Goal: Task Accomplishment & Management: Manage account settings

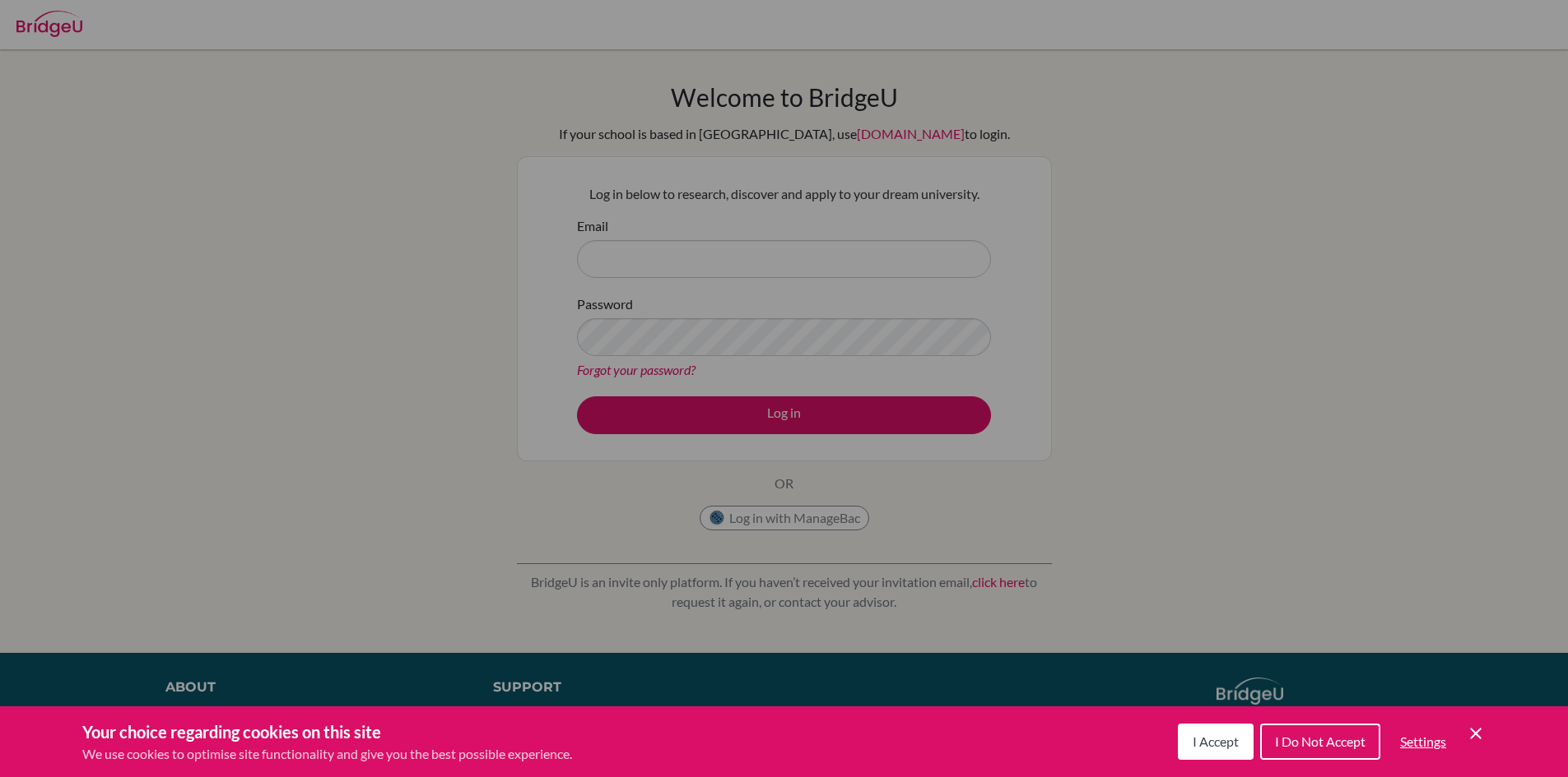
click at [1204, 745] on span "I Accept" at bounding box center [1215, 741] width 46 height 16
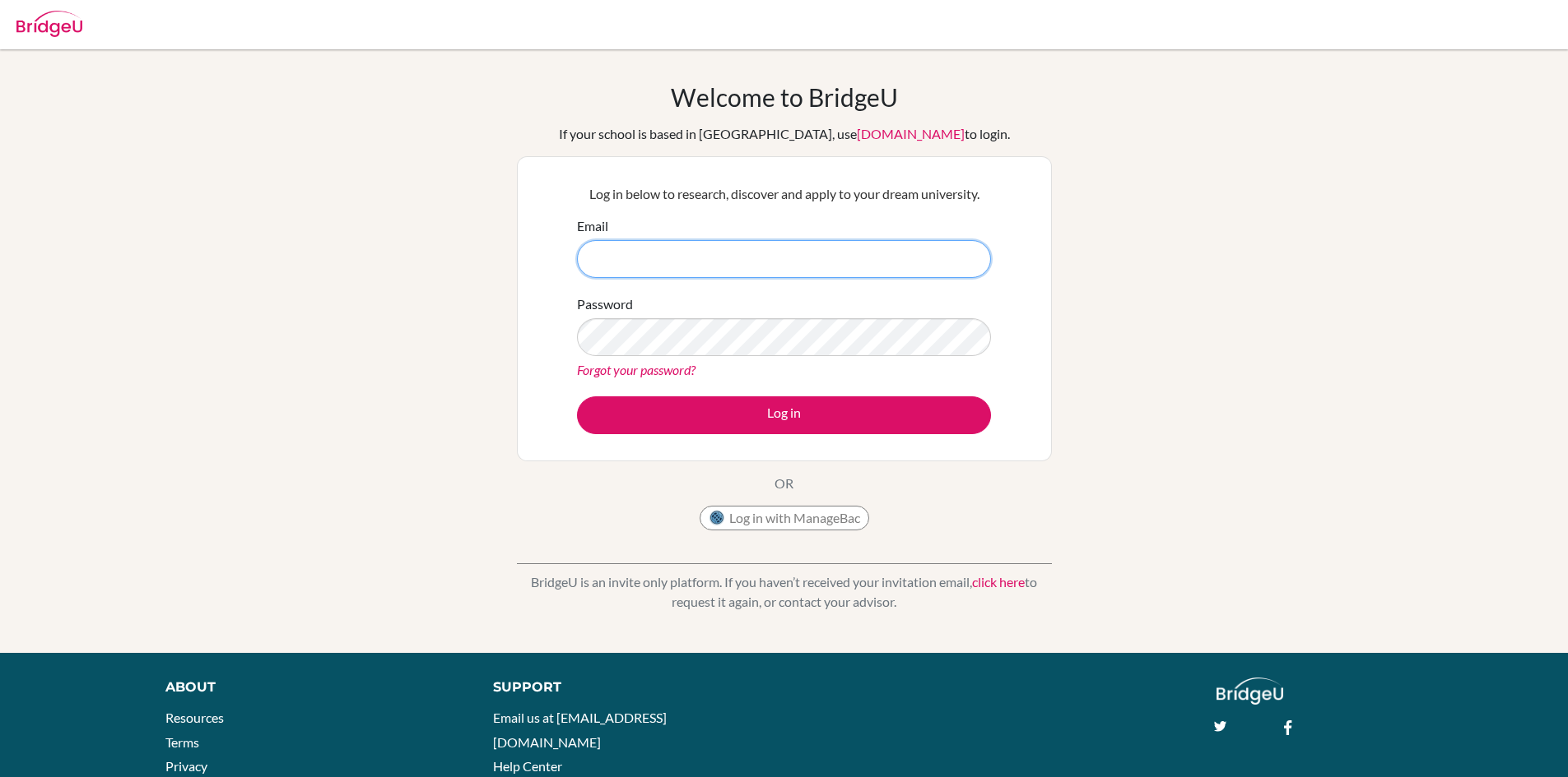
click at [679, 254] on input "Email" at bounding box center [784, 260] width 414 height 38
type input "kudratkailey7859@vivekhighschool.onmicrosoft.com"
click at [609, 372] on link "Forgot your password?" at bounding box center [636, 370] width 118 height 16
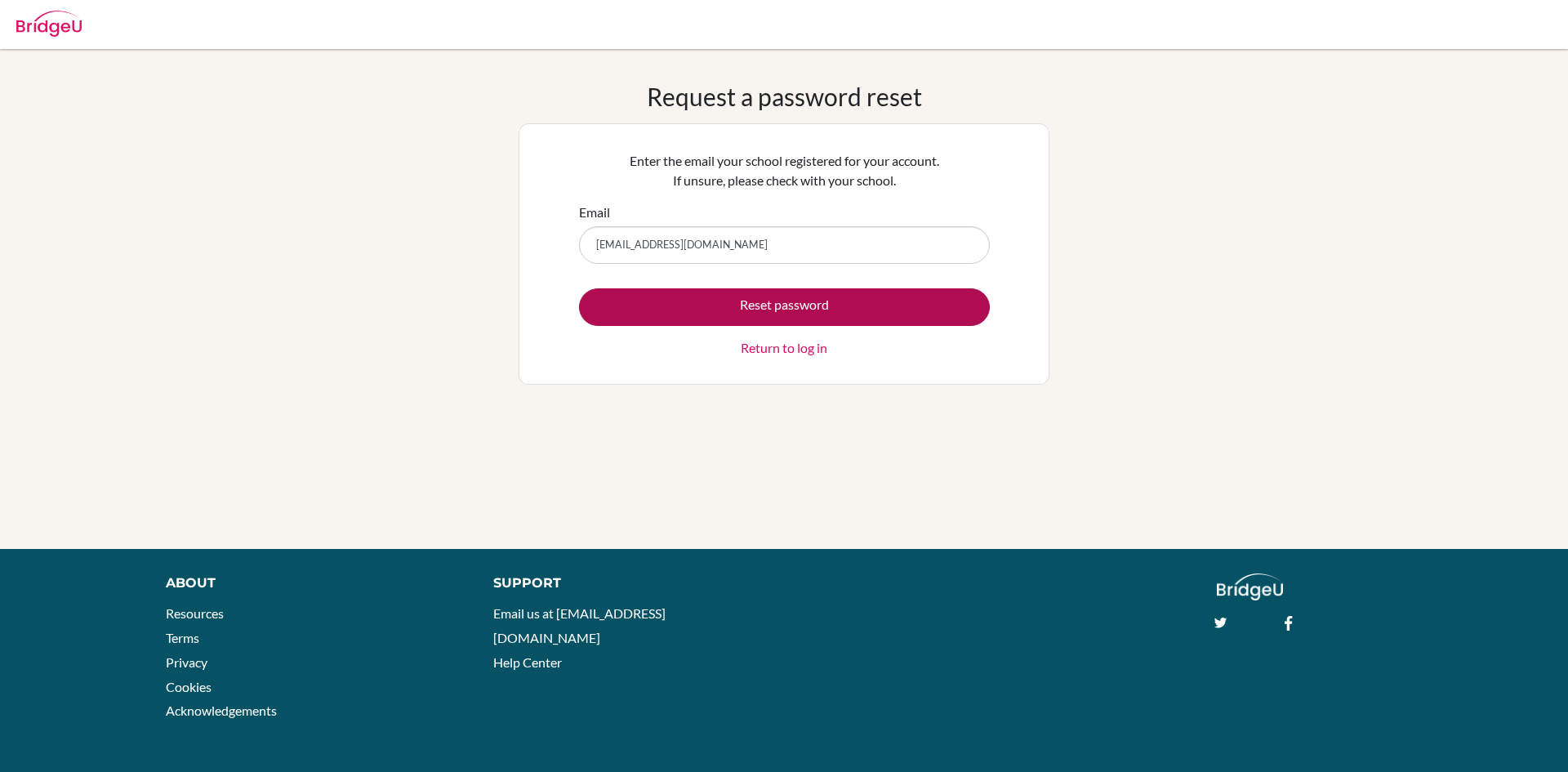
type input "kudratkailey7859@vivekhighchool.onmicrosoft.com"
click at [722, 314] on button "Reset password" at bounding box center [784, 307] width 411 height 38
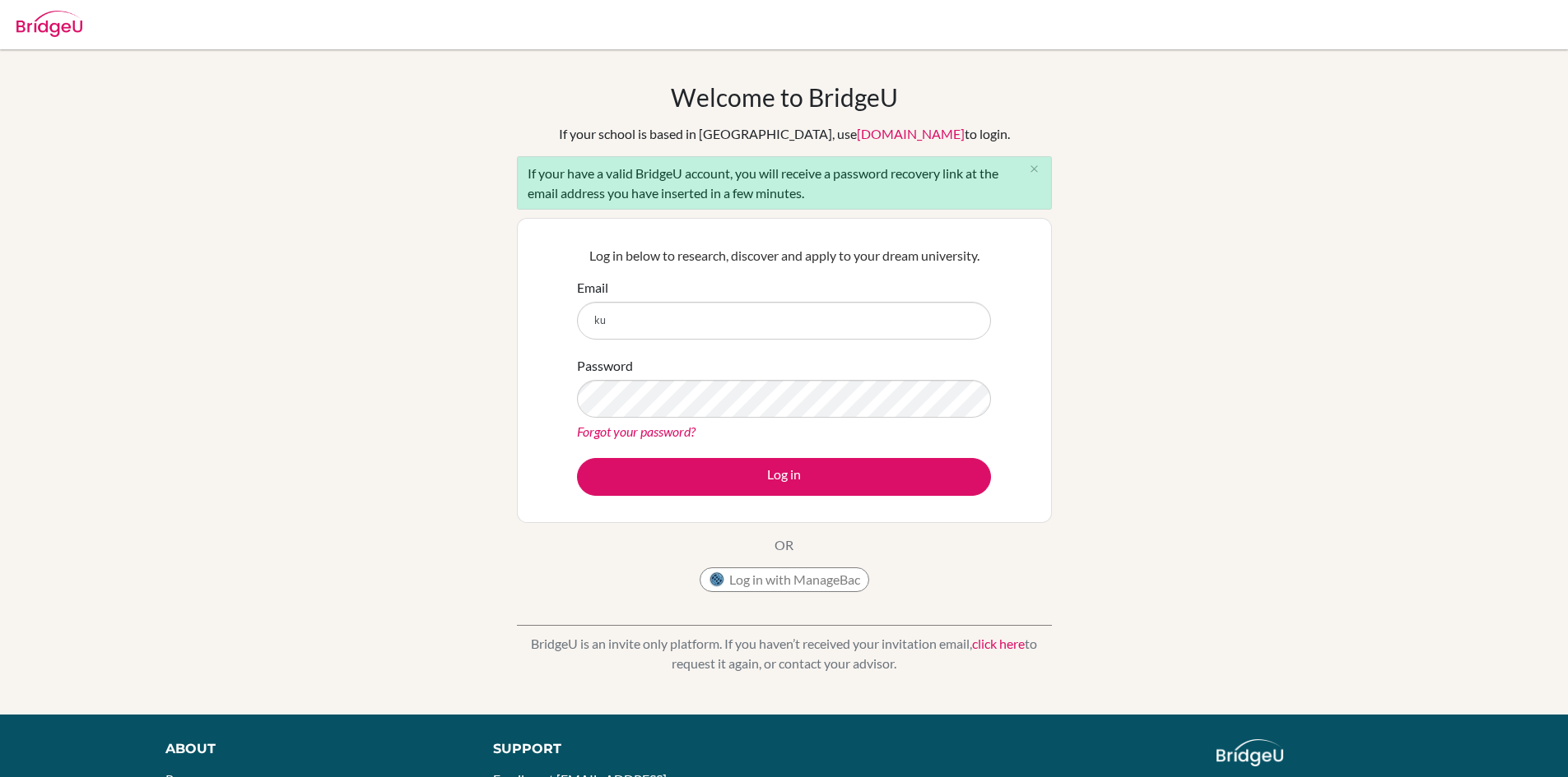
type input "k"
type input "[EMAIL_ADDRESS][DOMAIN_NAME]"
click at [577, 458] on button "Log in" at bounding box center [784, 477] width 414 height 38
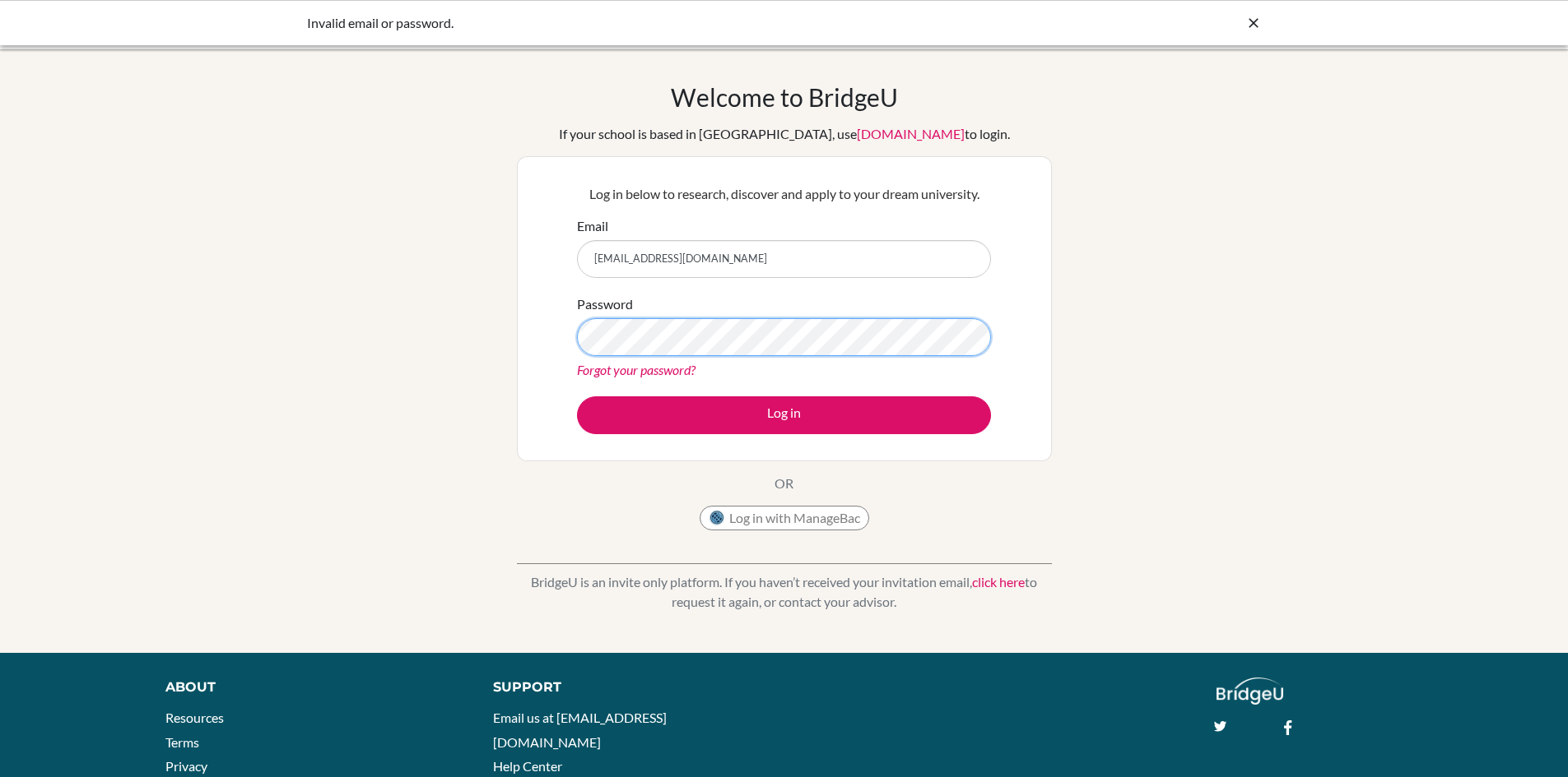
click at [577, 397] on button "Log in" at bounding box center [784, 416] width 414 height 38
click at [732, 265] on input "[EMAIL_ADDRESS][DOMAIN_NAME]" at bounding box center [784, 260] width 414 height 38
click at [652, 261] on input "kudratkailey7859@vivekhighchool.onmicrosoft.com" at bounding box center [784, 260] width 414 height 38
type input "kudrat7859@vivekhighchool.onmicrosoft.com"
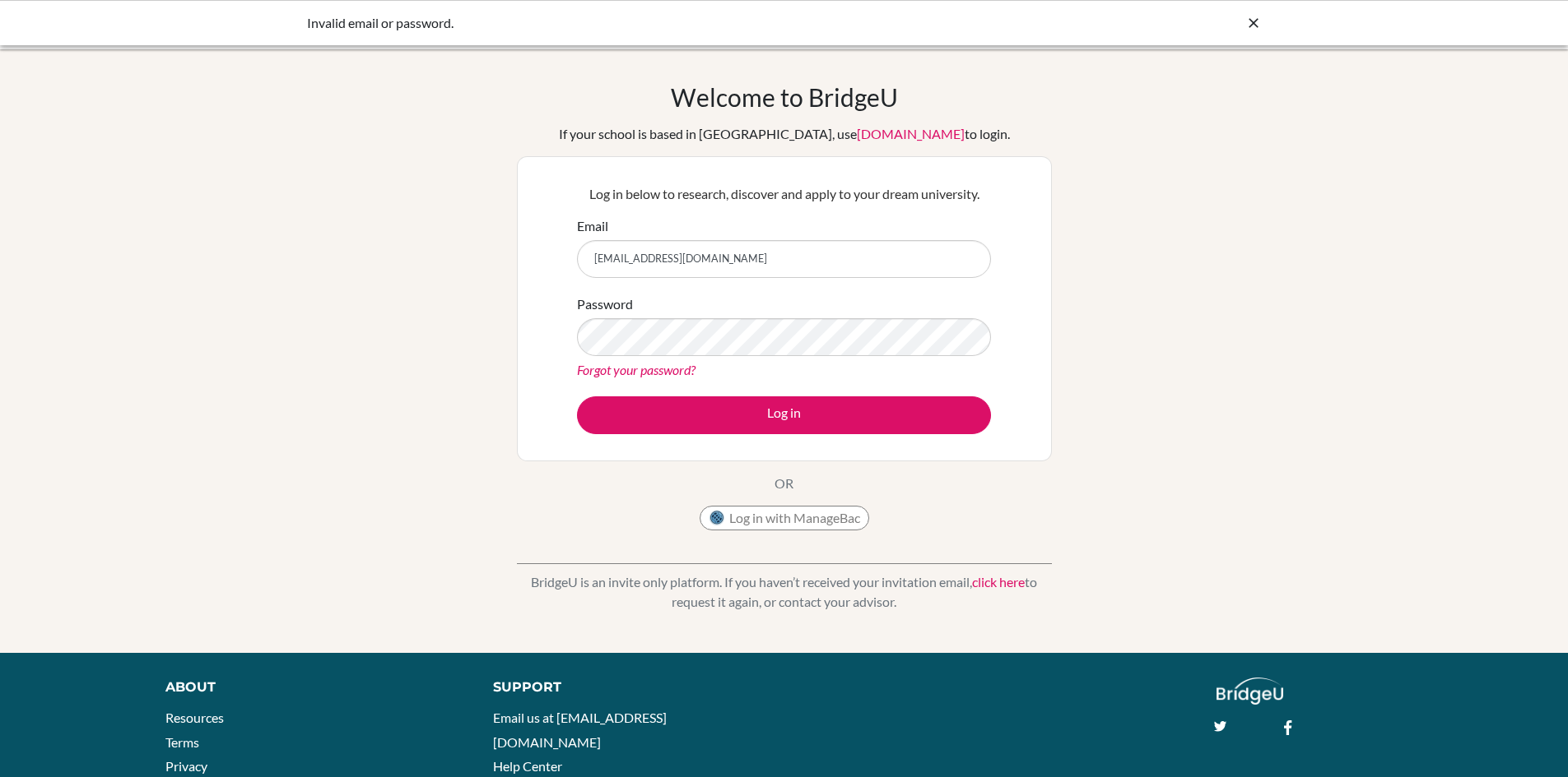
drag, startPoint x: 844, startPoint y: 260, endPoint x: 140, endPoint y: 253, distance: 704.0
click at [140, 253] on div "Welcome to BridgeU If your school is based in China, use app.bridge-u.com.cn to…" at bounding box center [784, 352] width 1568 height 538
type input "kudrat7859@vivekhighschool.onmicrosoft.com"
click at [632, 372] on link "Forgot your password?" at bounding box center [636, 370] width 118 height 16
click at [577, 397] on button "Log in" at bounding box center [784, 416] width 414 height 38
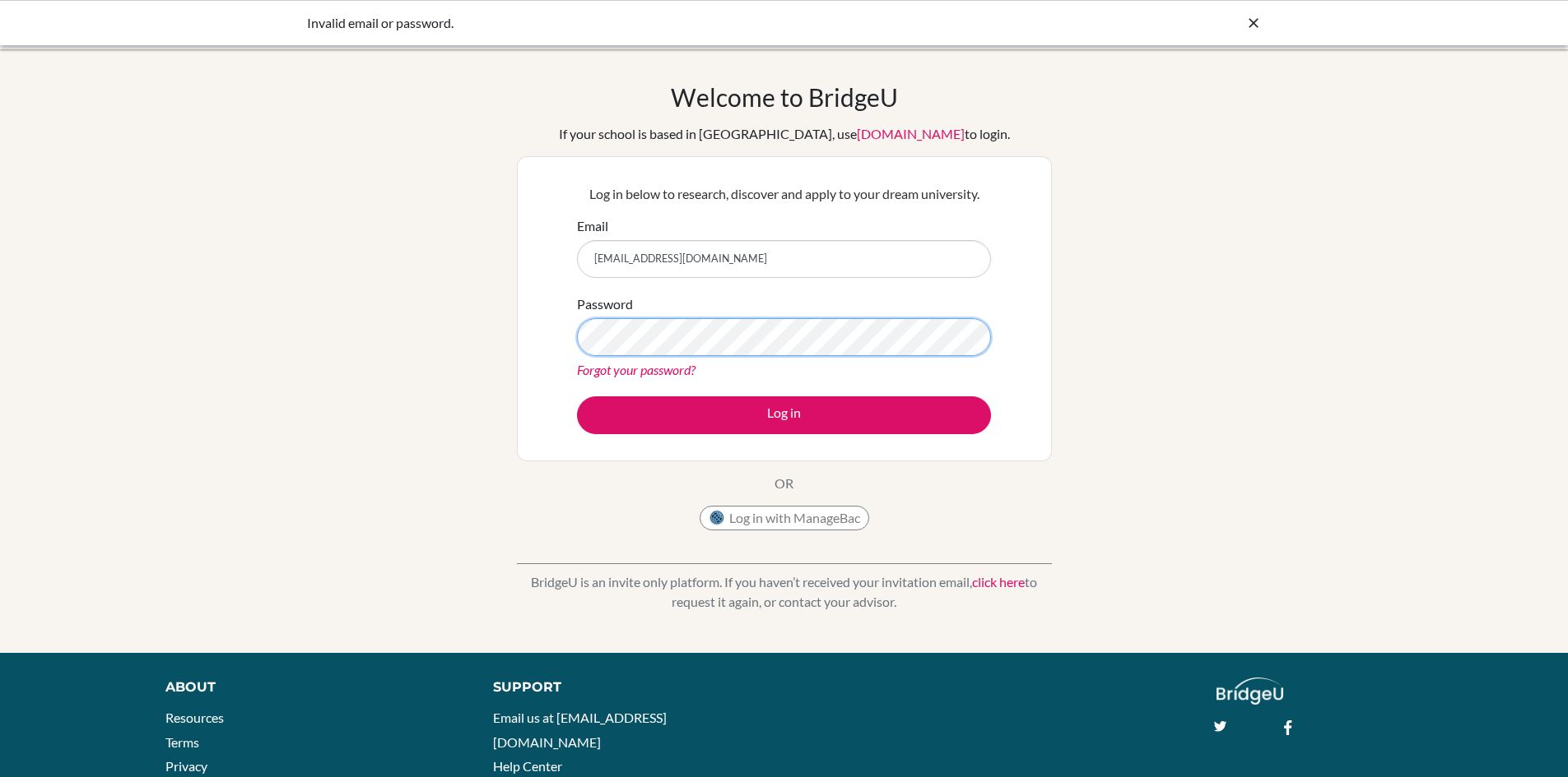
click at [577, 397] on button "Log in" at bounding box center [784, 416] width 414 height 38
click at [675, 372] on link "Forgot your password?" at bounding box center [636, 370] width 118 height 16
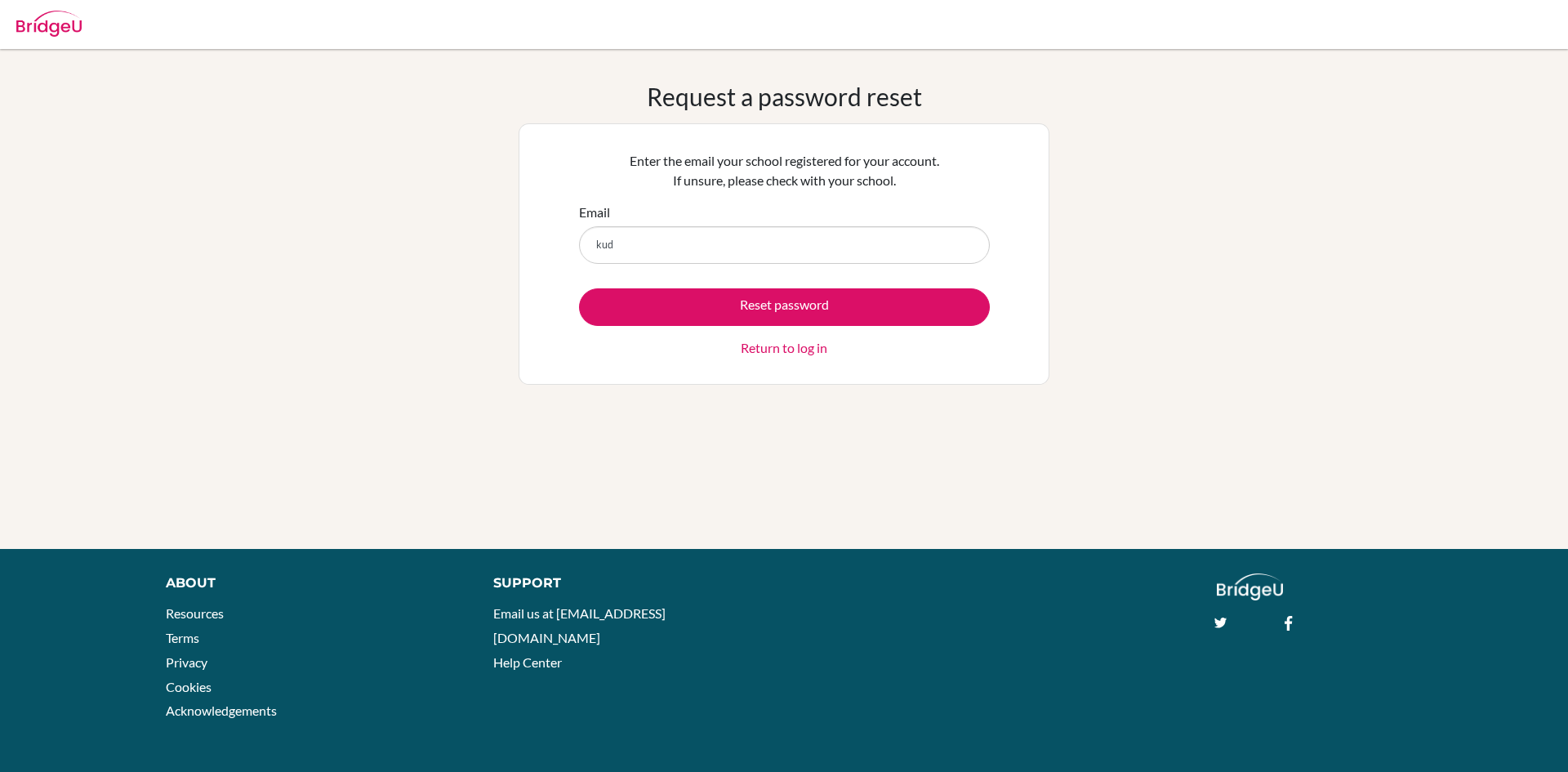
type input "[EMAIL_ADDRESS][DOMAIN_NAME]"
drag, startPoint x: 828, startPoint y: 250, endPoint x: 40, endPoint y: 193, distance: 790.1
click at [34, 191] on div "Request a password reset Enter the email your school registered for your accoun…" at bounding box center [784, 299] width 1568 height 435
click at [1403, 141] on div "Request a password reset Enter the email your school registered for your accoun…" at bounding box center [784, 299] width 1568 height 435
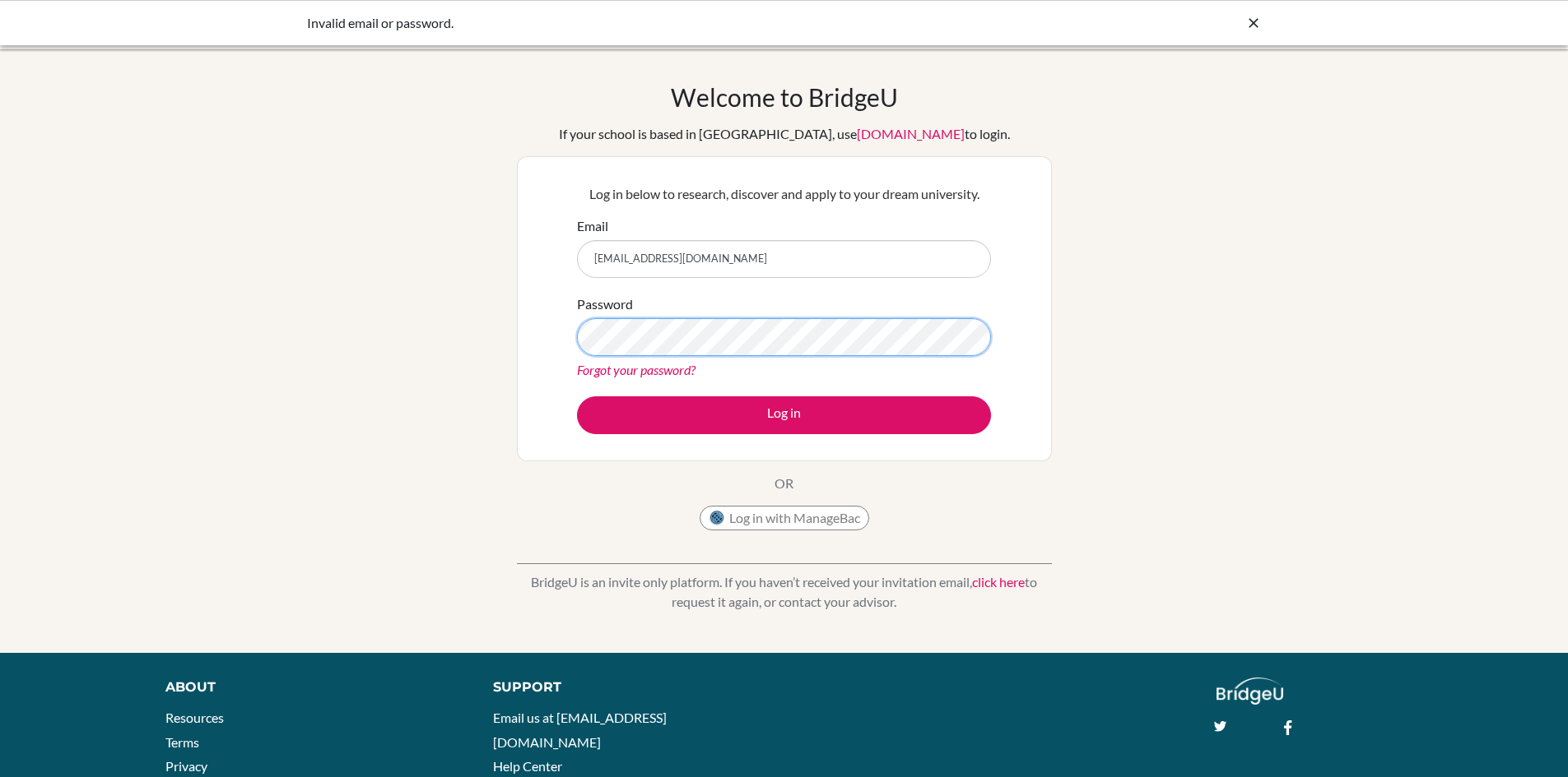
click at [577, 397] on button "Log in" at bounding box center [784, 416] width 414 height 38
click at [630, 369] on link "Forgot your password?" at bounding box center [636, 370] width 118 height 16
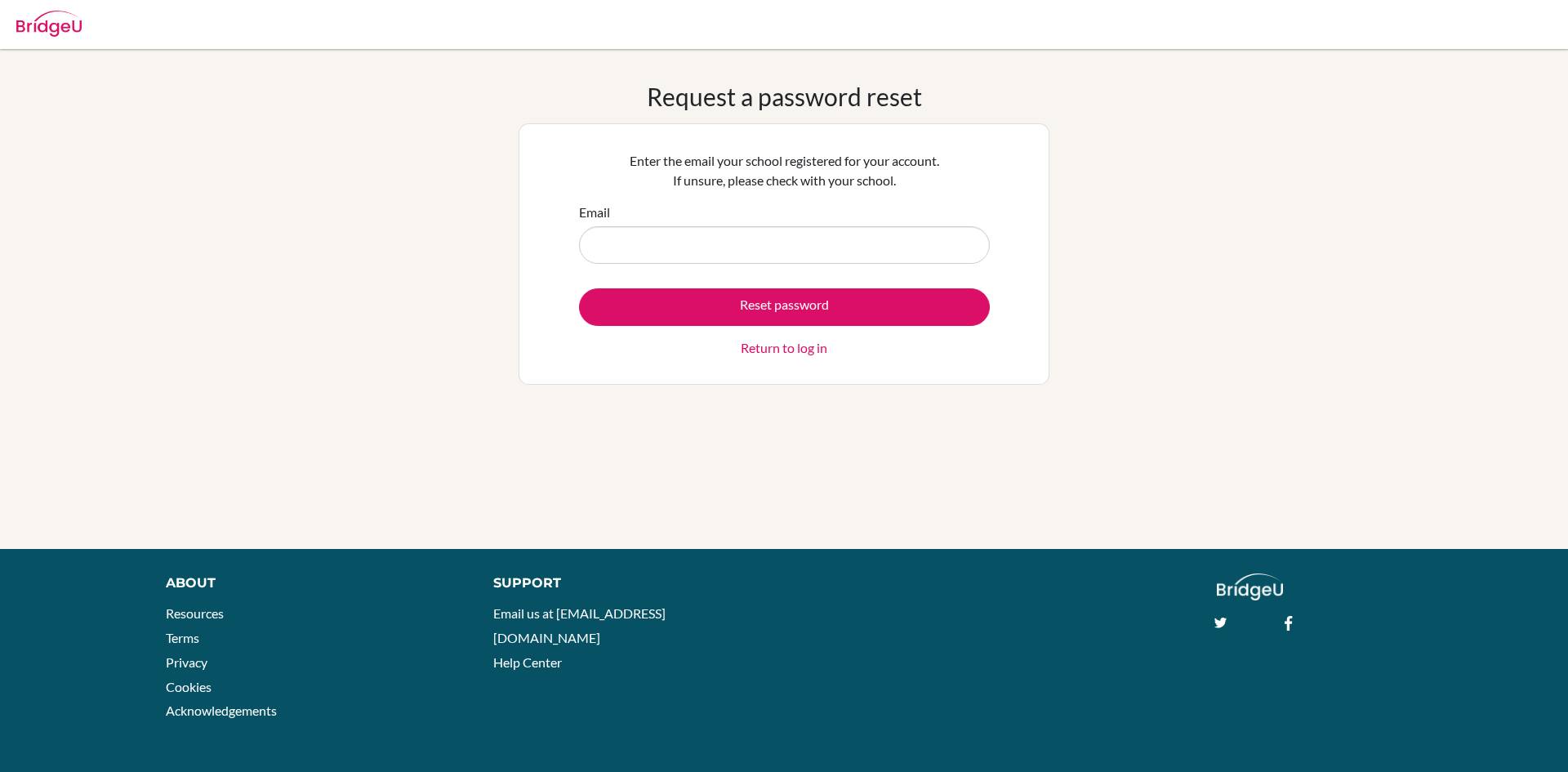
click at [1322, 498] on div "Request a password reset Enter the email your school registered for your accoun…" at bounding box center [784, 299] width 1568 height 435
click at [728, 260] on input "Email" at bounding box center [784, 245] width 411 height 38
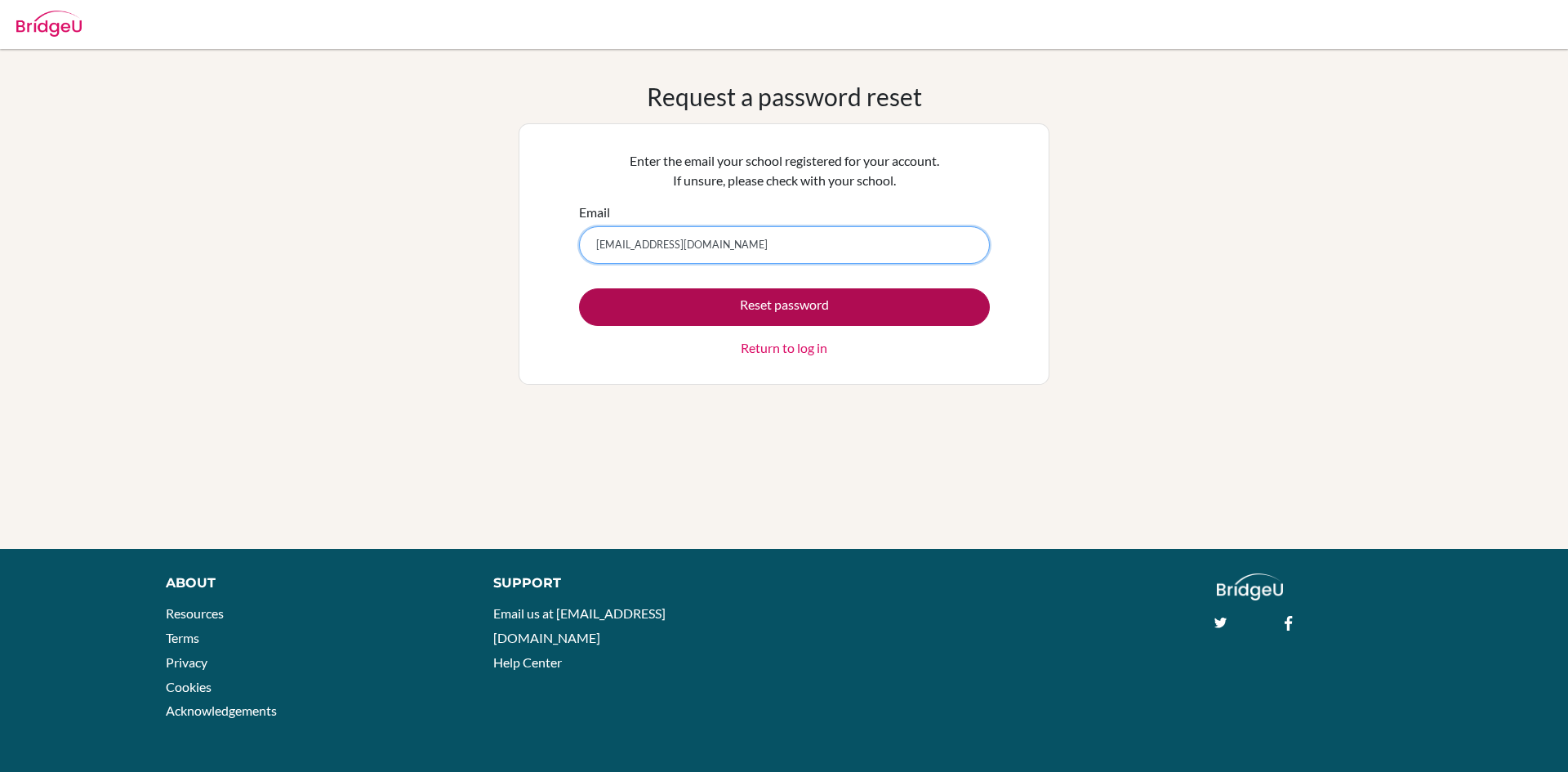
type input "[EMAIL_ADDRESS][DOMAIN_NAME]"
click at [821, 304] on button "Reset password" at bounding box center [784, 307] width 411 height 38
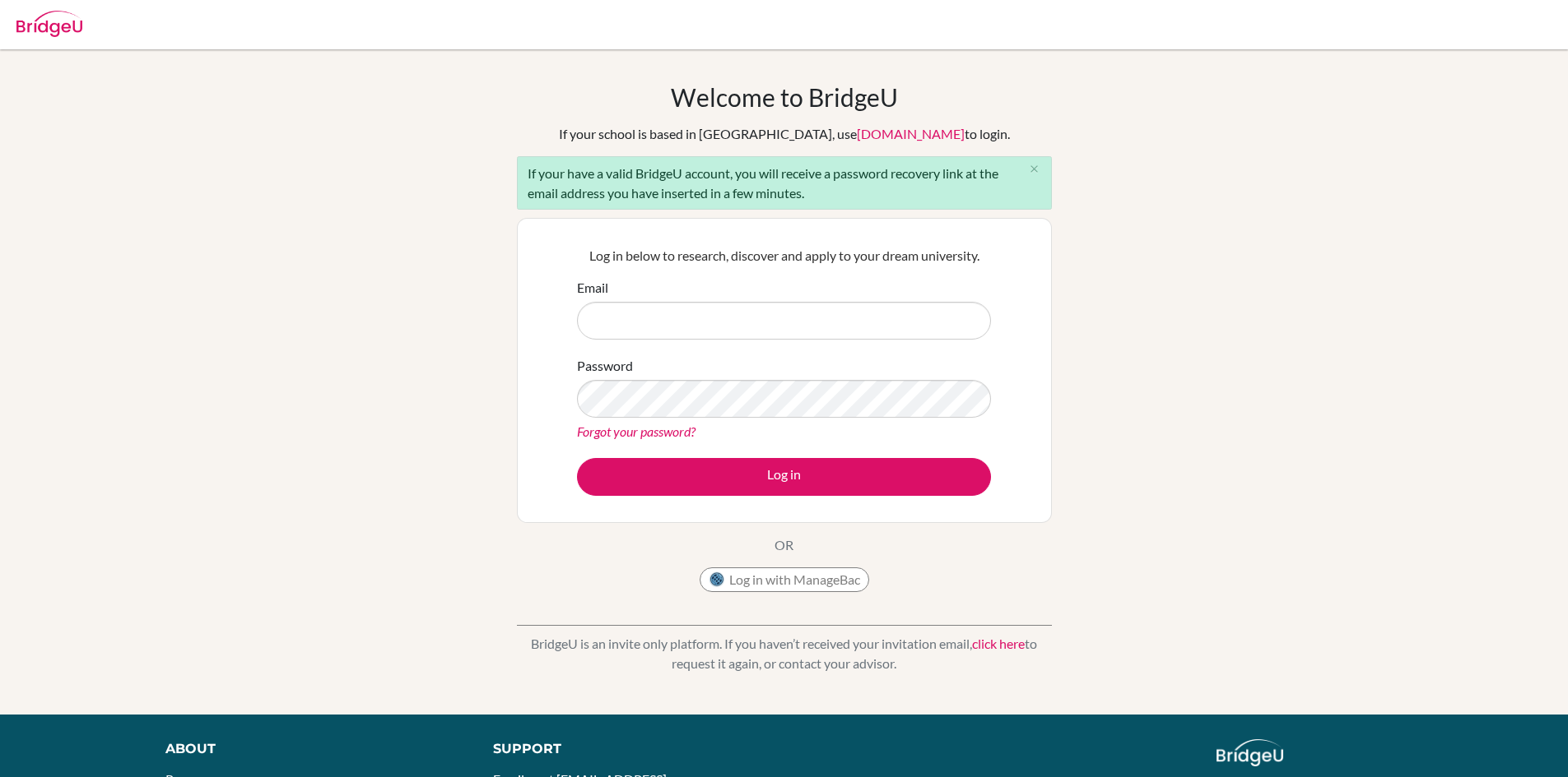
click at [604, 428] on link "Forgot your password?" at bounding box center [636, 431] width 118 height 16
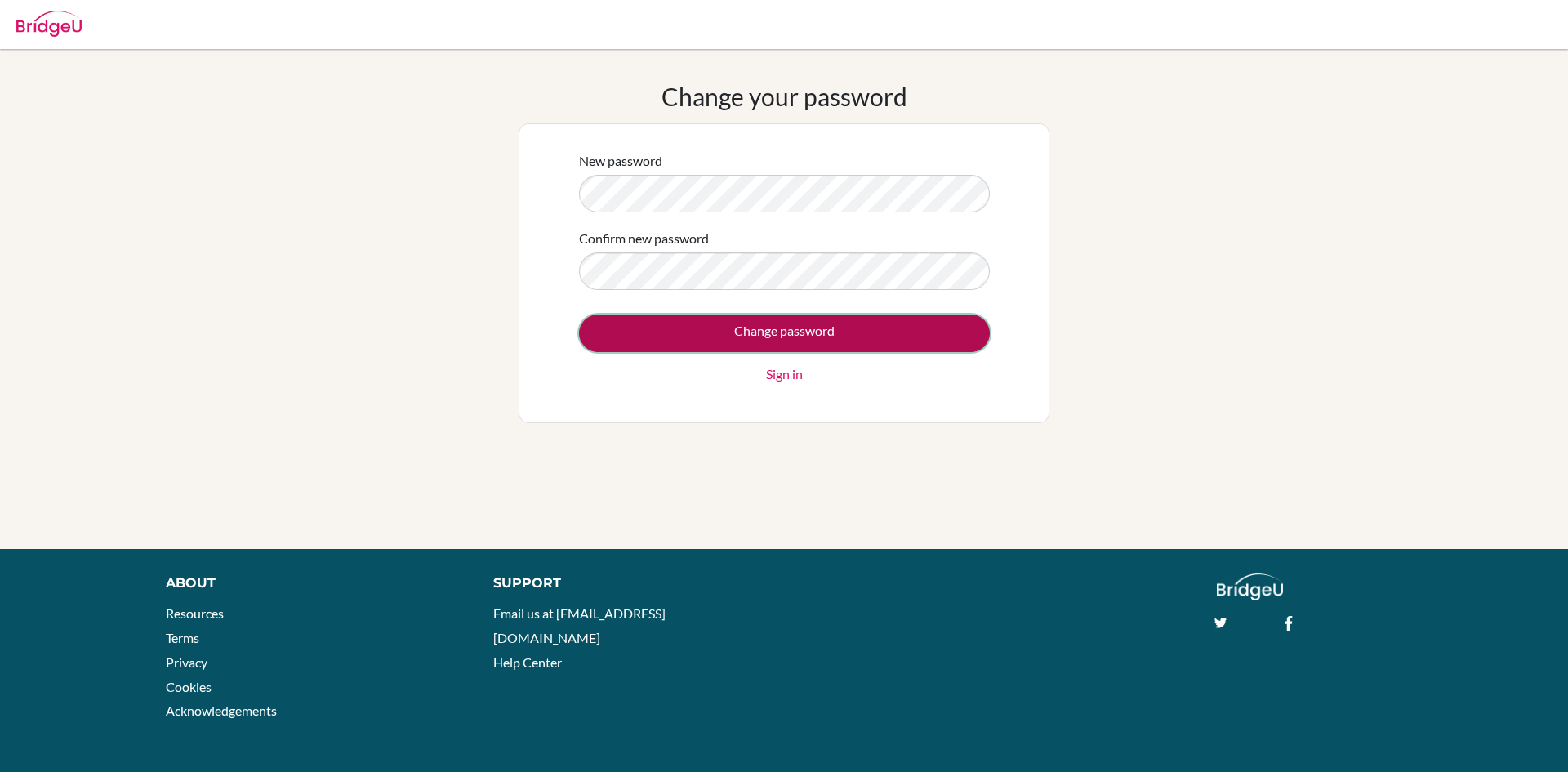
click at [735, 325] on input "Change password" at bounding box center [784, 334] width 411 height 38
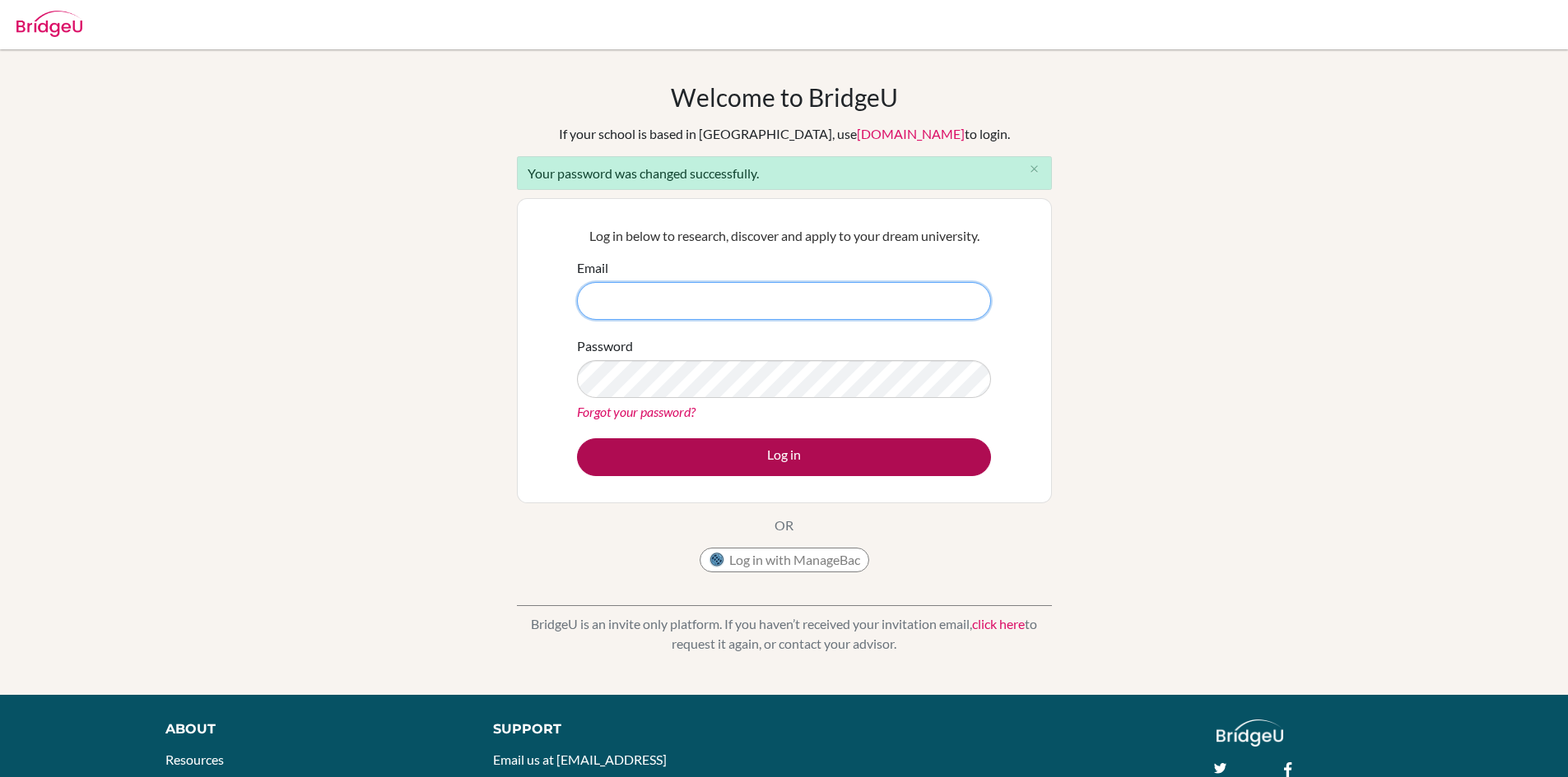
type input "[EMAIL_ADDRESS][DOMAIN_NAME]"
click at [778, 459] on button "Log in" at bounding box center [784, 458] width 414 height 38
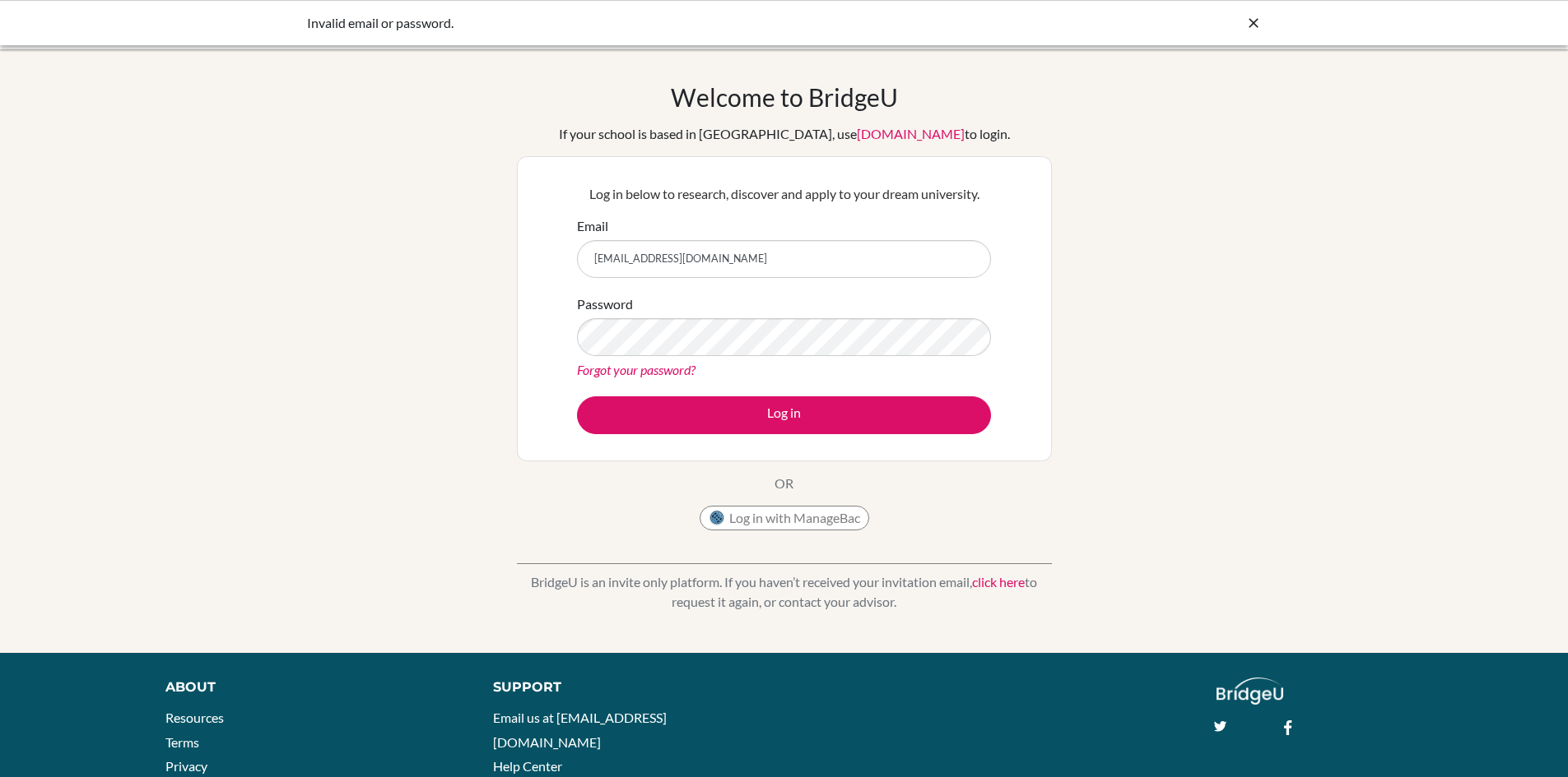
click at [877, 259] on input "[EMAIL_ADDRESS][DOMAIN_NAME]" at bounding box center [784, 260] width 414 height 38
type input "k"
type input "[EMAIL_ADDRESS][DOMAIN_NAME]"
click at [577, 397] on button "Log in" at bounding box center [784, 416] width 414 height 38
